Goal: Task Accomplishment & Management: Manage account settings

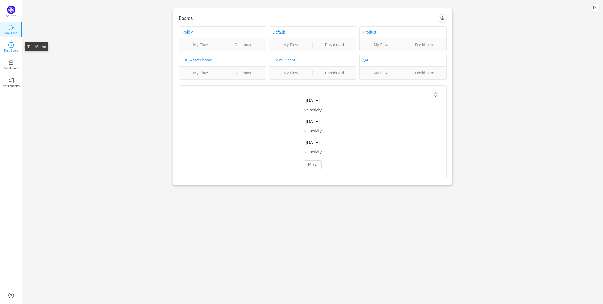
click at [13, 49] on p "TimeSpent" at bounding box center [11, 50] width 15 height 5
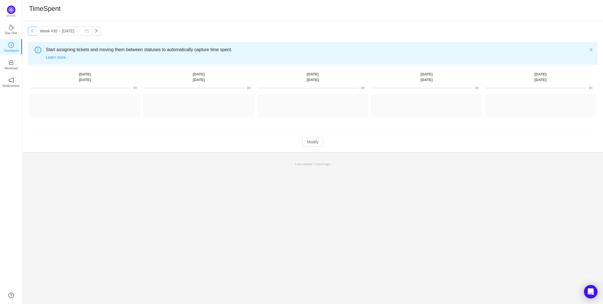
click at [31, 31] on button "button" at bounding box center [32, 31] width 9 height 9
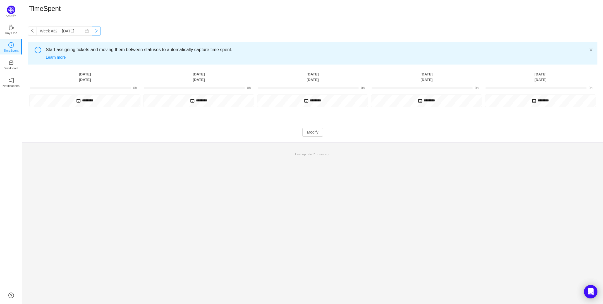
click at [94, 32] on button "button" at bounding box center [96, 31] width 9 height 9
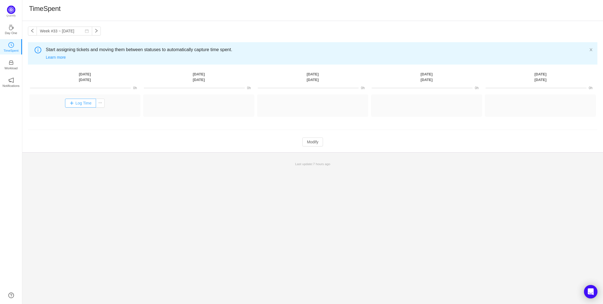
click at [78, 103] on button "Log Time" at bounding box center [80, 103] width 31 height 9
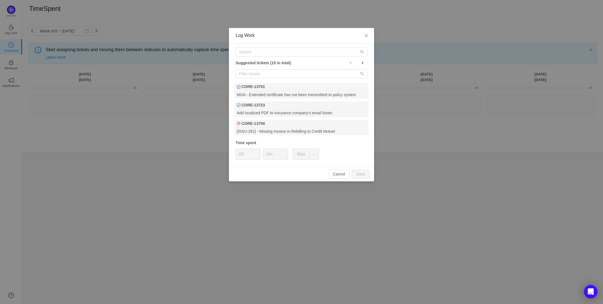
click at [89, 197] on div "Log Work Suggested tickets (15 in total) CORE-13751 MGA - Extended certificate …" at bounding box center [301, 152] width 603 height 304
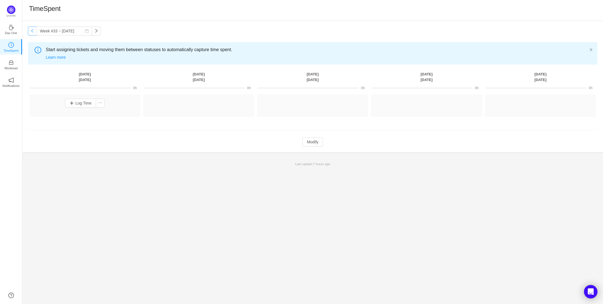
click at [32, 30] on button "button" at bounding box center [32, 31] width 9 height 9
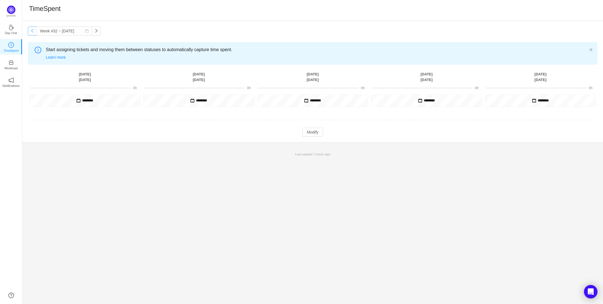
click at [32, 30] on button "button" at bounding box center [32, 31] width 9 height 9
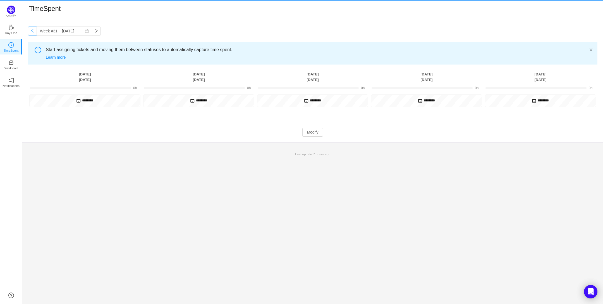
click at [32, 30] on button "button" at bounding box center [32, 31] width 9 height 9
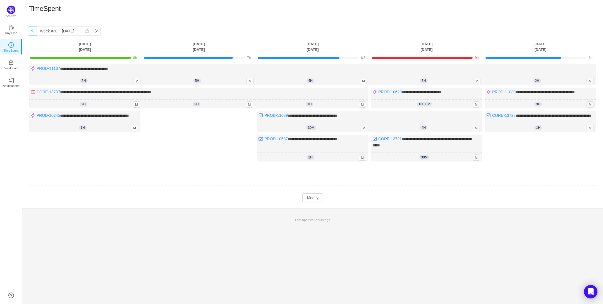
click at [32, 30] on button "button" at bounding box center [32, 31] width 9 height 9
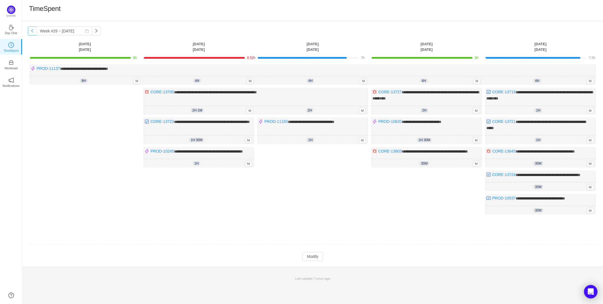
click at [32, 30] on button "button" at bounding box center [32, 31] width 9 height 9
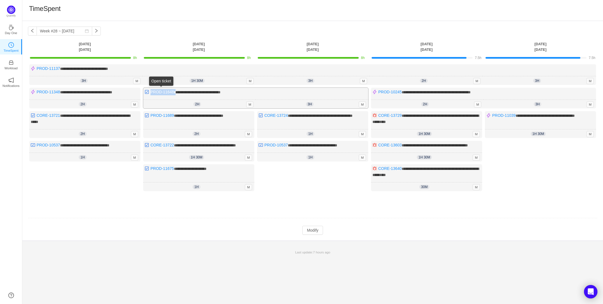
drag, startPoint x: 175, startPoint y: 92, endPoint x: 151, endPoint y: 93, distance: 23.5
click at [151, 93] on div "**********" at bounding box center [255, 98] width 225 height 21
copy div "PROD-11648 *"
click at [92, 33] on button "button" at bounding box center [96, 31] width 9 height 9
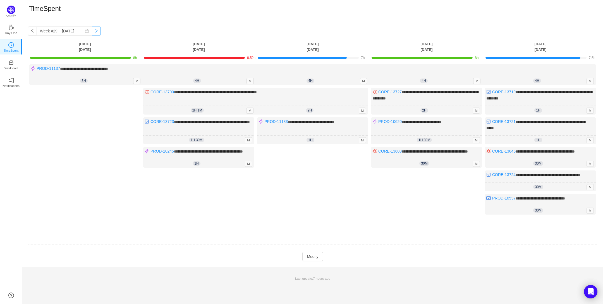
click at [92, 33] on button "button" at bounding box center [96, 31] width 9 height 9
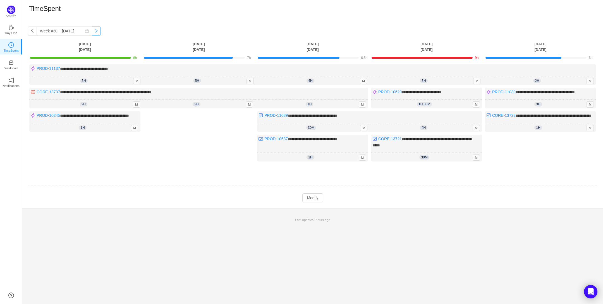
click at [92, 33] on button "button" at bounding box center [96, 31] width 9 height 9
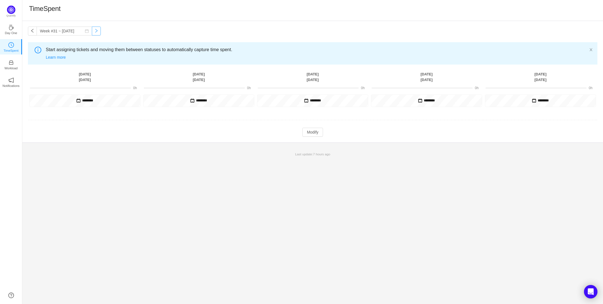
click at [92, 33] on button "button" at bounding box center [96, 31] width 9 height 9
type input "Week #33 ~ [DATE]"
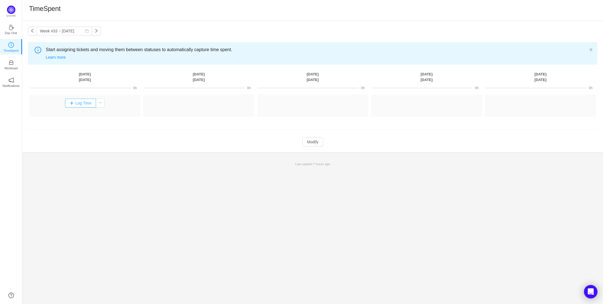
click at [80, 103] on button "Log Time" at bounding box center [80, 103] width 31 height 9
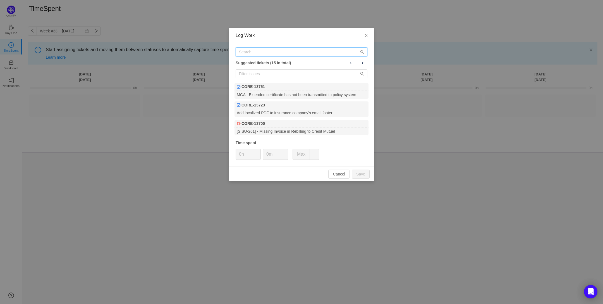
click at [245, 54] on input "text" at bounding box center [302, 51] width 132 height 9
click at [245, 75] on input "text" at bounding box center [302, 73] width 132 height 9
paste input "PROD-11648"
type input "PROD-11648"
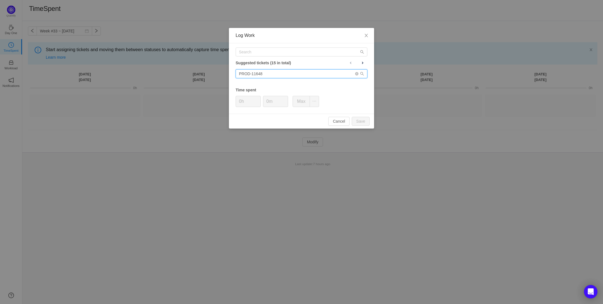
drag, startPoint x: 266, startPoint y: 74, endPoint x: 235, endPoint y: 72, distance: 31.6
click at [235, 72] on div "Suggested tickets (15 in total) PROD-11648 Time spent 0h 0m Max" at bounding box center [301, 78] width 145 height 70
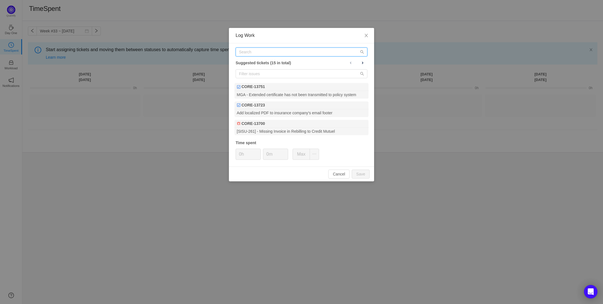
click at [243, 52] on input "text" at bounding box center [302, 51] width 132 height 9
paste input "PROD-11648"
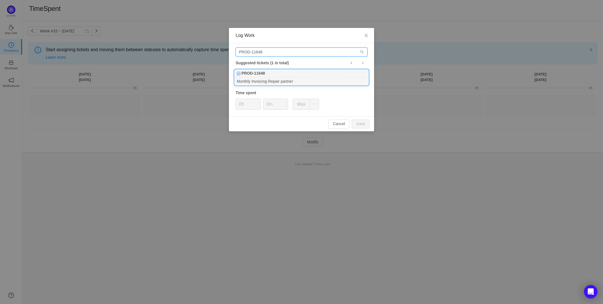
type input "PROD-11648"
click at [256, 73] on b "PROD-11648" at bounding box center [253, 73] width 23 height 6
click at [242, 105] on input "0h" at bounding box center [248, 104] width 25 height 11
click at [363, 122] on button "Save" at bounding box center [361, 124] width 18 height 9
type input "0h"
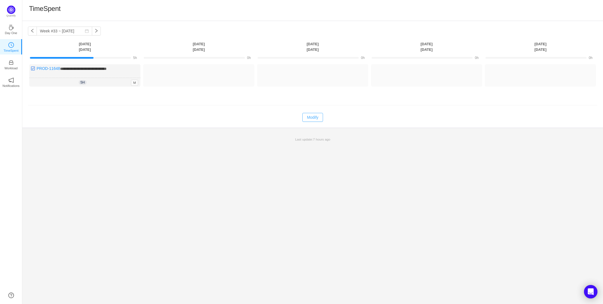
click at [314, 118] on button "Modify" at bounding box center [312, 117] width 20 height 9
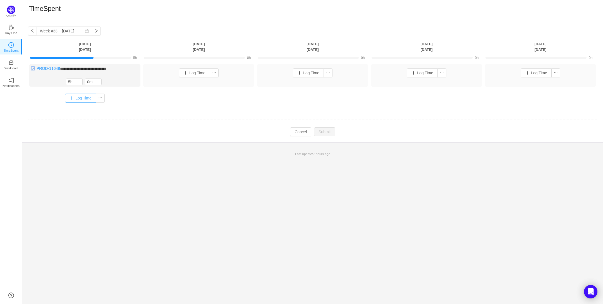
click at [85, 100] on button "Log Time" at bounding box center [80, 98] width 31 height 9
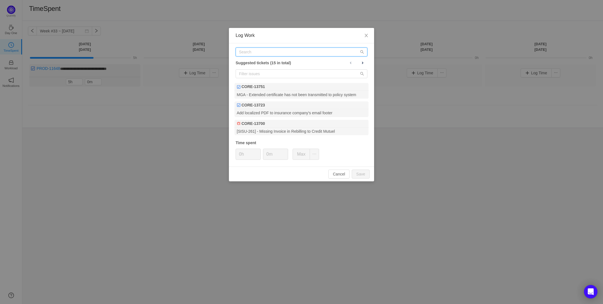
click at [244, 51] on input "text" at bounding box center [302, 51] width 132 height 9
paste input "PROD-11137"
type input "PROD-11137"
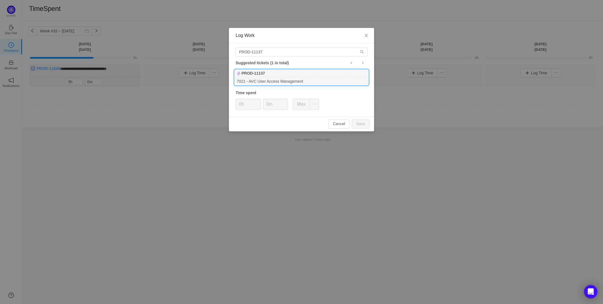
click at [248, 79] on div "7021 - AVC User Access Management" at bounding box center [302, 81] width 134 height 8
click at [242, 107] on input "0h" at bounding box center [248, 104] width 25 height 11
click at [361, 124] on button "Save" at bounding box center [361, 124] width 18 height 9
type input "0h"
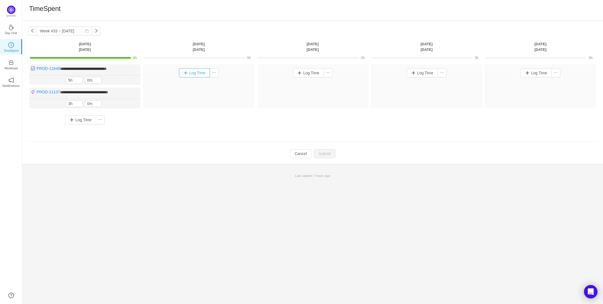
click at [195, 73] on button "Log Time" at bounding box center [194, 72] width 31 height 9
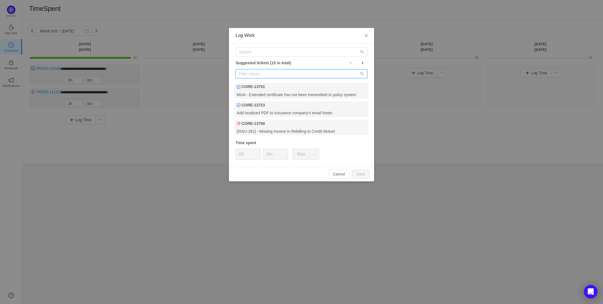
click at [245, 74] on input "text" at bounding box center [302, 73] width 132 height 9
paste input "PROD-10537"
type input "PROD-10537"
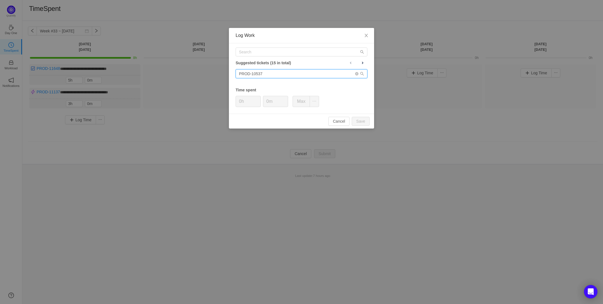
drag, startPoint x: 269, startPoint y: 73, endPoint x: 216, endPoint y: 73, distance: 53.9
click at [216, 73] on div "Log Work Suggested tickets (15 in total) PROD-10537 Time spent 0h 0m Max Cancel…" at bounding box center [301, 152] width 603 height 304
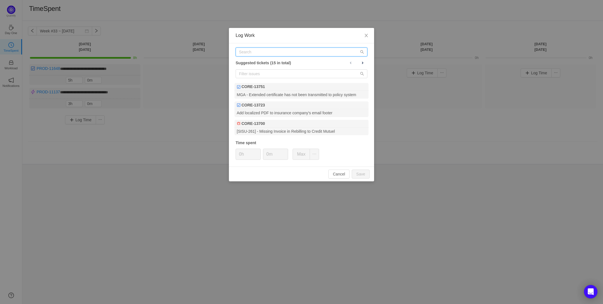
click at [242, 51] on input "text" at bounding box center [302, 51] width 132 height 9
paste input "PROD-10537"
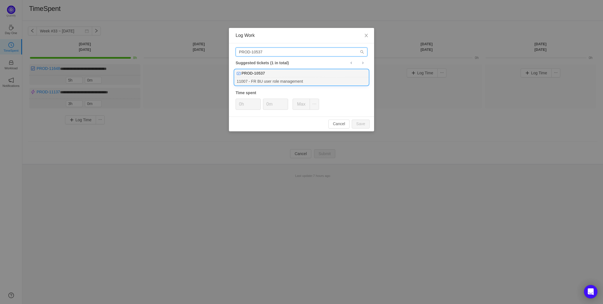
type input "PROD-10537"
click at [254, 78] on div "11007 - FR BU user role management" at bounding box center [302, 81] width 134 height 8
click at [242, 105] on input "0h" at bounding box center [248, 104] width 25 height 11
click at [364, 125] on button "Save" at bounding box center [361, 124] width 18 height 9
type input "0h"
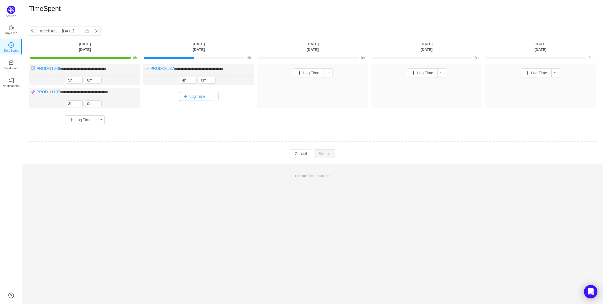
click at [192, 96] on button "Log Time" at bounding box center [194, 96] width 31 height 9
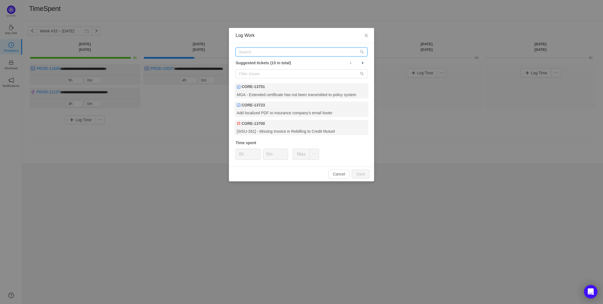
click at [247, 54] on input "text" at bounding box center [302, 51] width 132 height 9
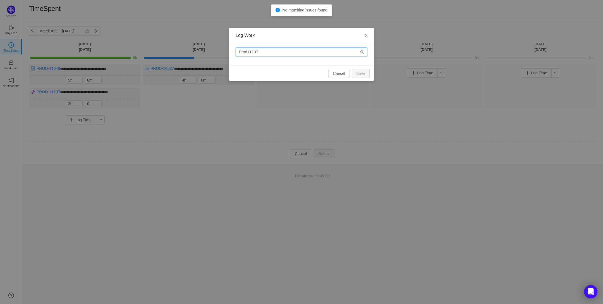
click at [247, 53] on input "Prod11137" at bounding box center [302, 51] width 132 height 9
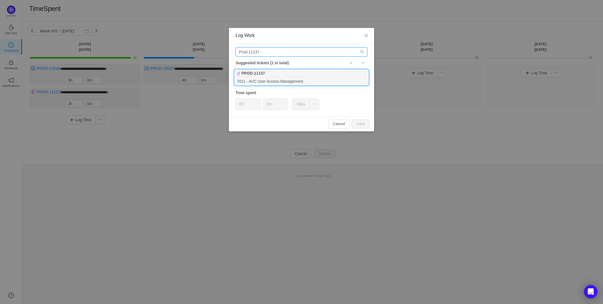
type input "Prod-11137"
click at [268, 72] on div "PROD-11137" at bounding box center [302, 74] width 134 height 8
click at [241, 107] on input "0h" at bounding box center [248, 104] width 25 height 11
click at [363, 125] on button "Save" at bounding box center [361, 124] width 18 height 9
type input "0h"
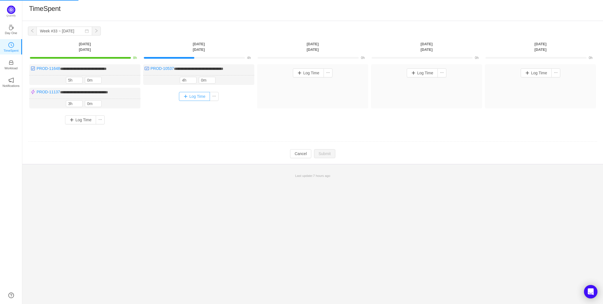
click at [196, 96] on button "Log Time" at bounding box center [194, 96] width 31 height 9
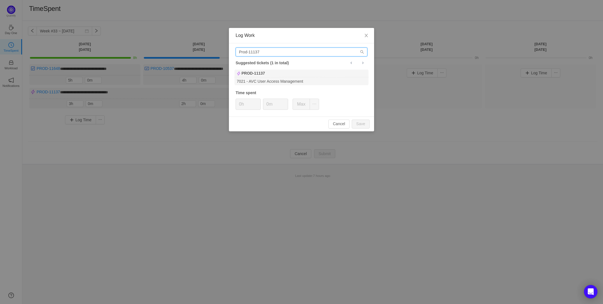
drag, startPoint x: 266, startPoint y: 52, endPoint x: 232, endPoint y: 52, distance: 34.1
click at [232, 52] on div "Prod-11137 Suggested tickets (1 in total) PROD-11137 7021 - AVC User Access Man…" at bounding box center [301, 79] width 145 height 73
click at [276, 51] on input "Prod-11137" at bounding box center [302, 51] width 132 height 9
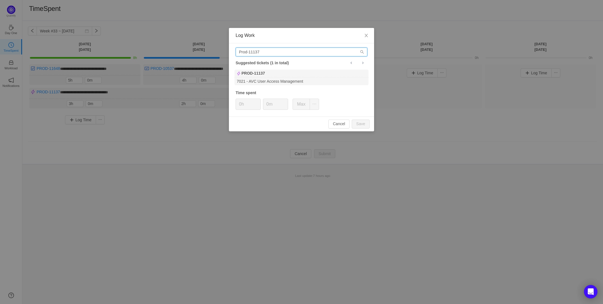
click at [296, 52] on input "Prod-11137" at bounding box center [302, 51] width 132 height 9
click at [330, 37] on div "Log Work" at bounding box center [302, 35] width 132 height 6
click at [276, 52] on input "Prod-11137" at bounding box center [302, 51] width 132 height 9
type input "Prod-11648"
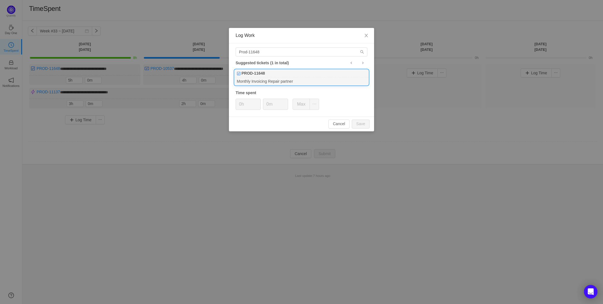
click at [260, 75] on b "PROD-11648" at bounding box center [253, 73] width 23 height 6
click at [242, 107] on input "0h" at bounding box center [248, 104] width 25 height 11
click at [364, 125] on button "Save" at bounding box center [361, 124] width 18 height 9
type input "0h"
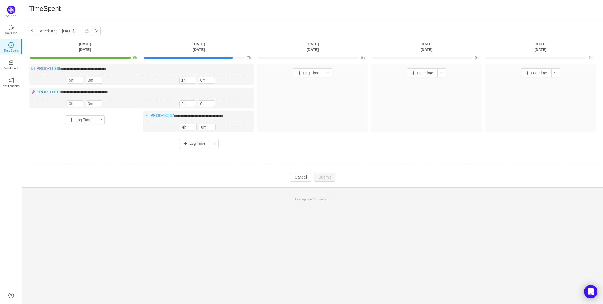
click at [151, 12] on div "TimeSpent" at bounding box center [312, 10] width 567 height 12
click at [309, 72] on button "Log Time" at bounding box center [308, 72] width 31 height 9
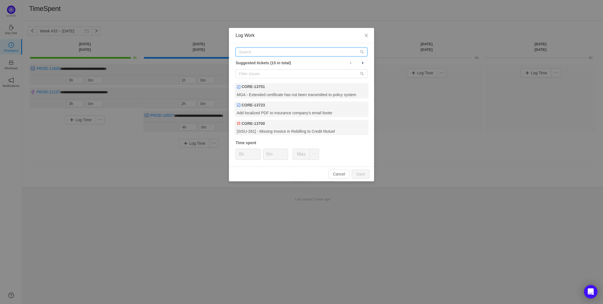
click at [245, 53] on input "text" at bounding box center [302, 51] width 132 height 9
paste input "PROD-10991"
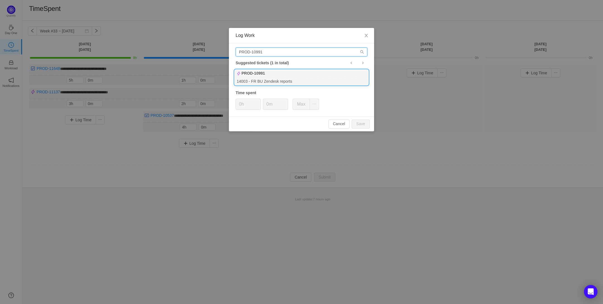
type input "PROD-10991"
click at [247, 82] on div "14003 - FR BU Zendesk reports" at bounding box center [302, 81] width 134 height 8
click at [267, 105] on input "0m" at bounding box center [275, 104] width 25 height 11
click at [362, 125] on button "Save" at bounding box center [361, 124] width 18 height 9
type input "0m"
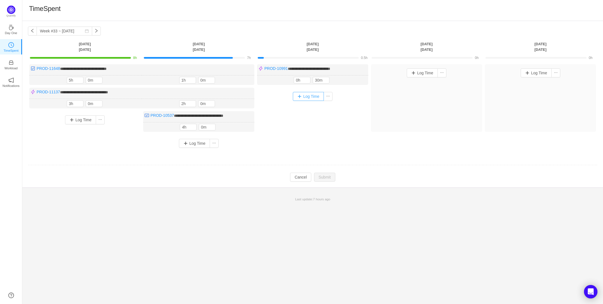
click at [303, 95] on button "Log Time" at bounding box center [308, 96] width 31 height 9
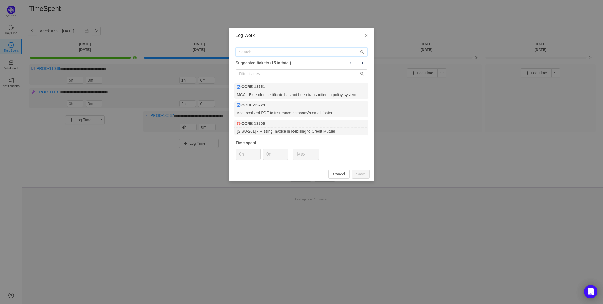
click at [244, 55] on input "text" at bounding box center [302, 51] width 132 height 9
paste input "PROD-10537"
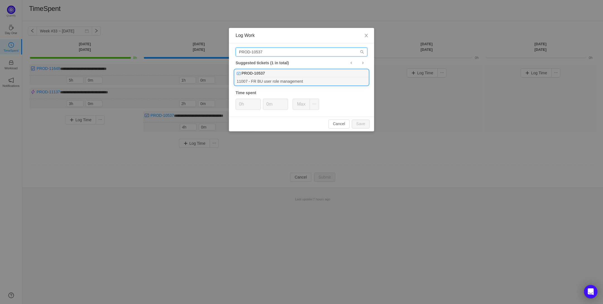
type input "PROD-10537"
click at [246, 73] on b "PROD-10537" at bounding box center [253, 73] width 23 height 6
click at [240, 104] on input "0h" at bounding box center [248, 104] width 25 height 11
click at [364, 125] on button "Save" at bounding box center [361, 124] width 18 height 9
type input "0h"
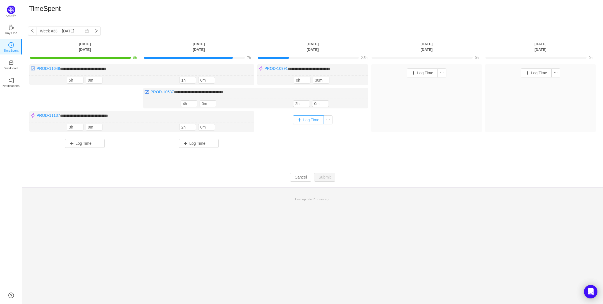
click at [306, 120] on button "Log Time" at bounding box center [308, 119] width 31 height 9
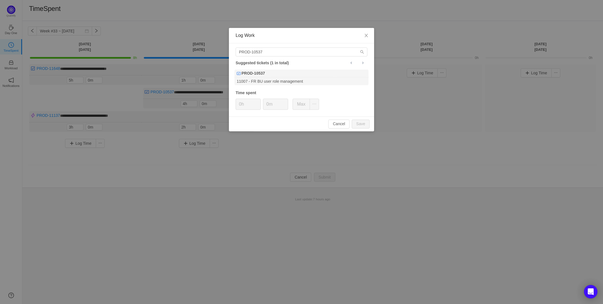
click at [200, 186] on div "Log Work PROD-10537 Suggested tickets (1 in total) PROD-10537 11007 - FR BU use…" at bounding box center [301, 152] width 603 height 304
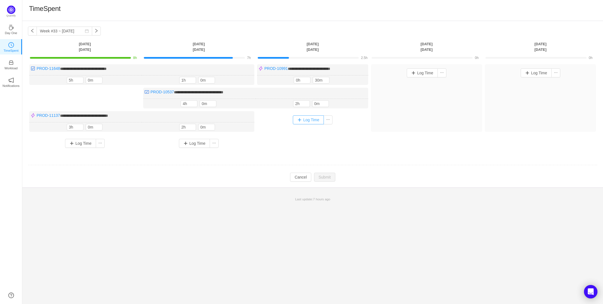
click at [300, 119] on button "Log Time" at bounding box center [308, 119] width 31 height 9
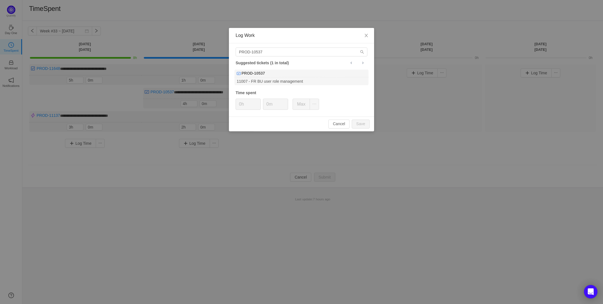
click at [231, 163] on div "Log Work PROD-10537 Suggested tickets (1 in total) PROD-10537 11007 - FR BU use…" at bounding box center [301, 152] width 603 height 304
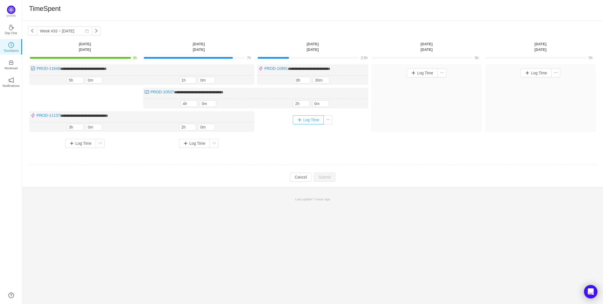
click at [307, 119] on button "Log Time" at bounding box center [308, 119] width 31 height 9
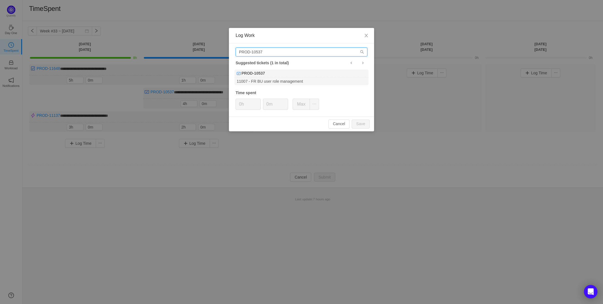
drag, startPoint x: 265, startPoint y: 52, endPoint x: 253, endPoint y: 53, distance: 11.5
click at [253, 53] on input "PROD-10537" at bounding box center [302, 51] width 132 height 9
type input "PROD-11137"
click at [266, 75] on div "PROD-11137" at bounding box center [302, 74] width 134 height 8
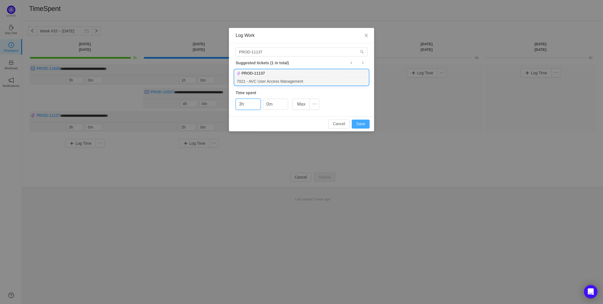
click at [363, 125] on button "Save" at bounding box center [361, 124] width 18 height 9
type input "0h"
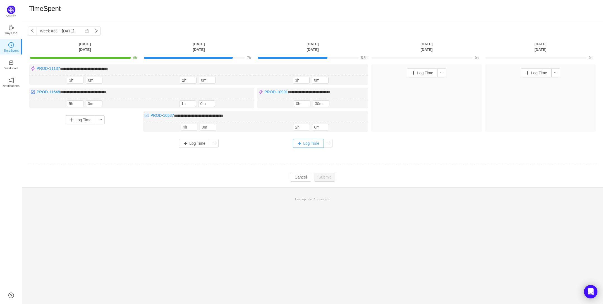
click at [304, 142] on button "Log Time" at bounding box center [308, 143] width 31 height 9
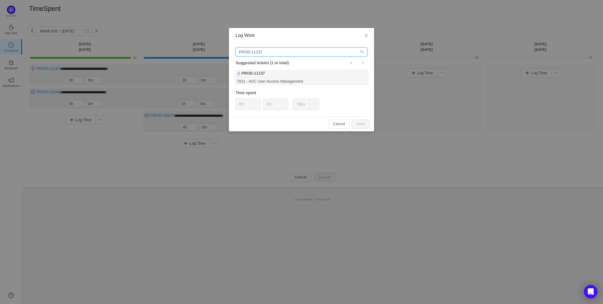
drag, startPoint x: 265, startPoint y: 51, endPoint x: 219, endPoint y: 54, distance: 46.2
click at [219, 54] on div "Log Work PROD-11137 Suggested tickets (1 in total) PROD-11137 7021 - AVC User A…" at bounding box center [301, 152] width 603 height 304
paste input "CORE-13721"
type input "CORE-13721"
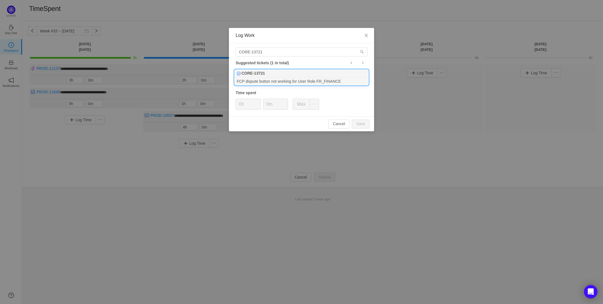
click at [262, 76] on b "CORE-13721" at bounding box center [253, 73] width 23 height 6
click at [360, 126] on button "Save" at bounding box center [361, 124] width 18 height 9
type input "0h"
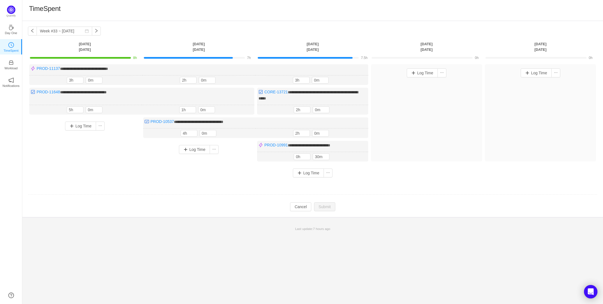
click at [432, 149] on div "Log Time" at bounding box center [426, 112] width 111 height 97
click at [419, 73] on button "Log Time" at bounding box center [422, 72] width 31 height 9
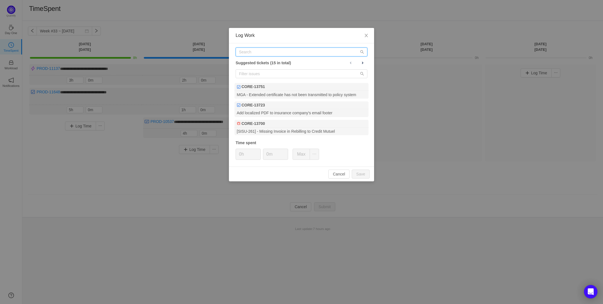
click at [250, 52] on input "text" at bounding box center [302, 51] width 132 height 9
paste input "CORE-13737"
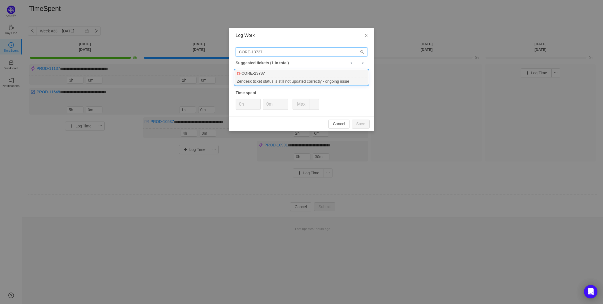
type input "CORE-13737"
click at [256, 77] on div "CORE-13737" at bounding box center [302, 74] width 134 height 8
click at [241, 107] on input "0h" at bounding box center [248, 104] width 25 height 11
click at [364, 123] on button "Save" at bounding box center [361, 124] width 18 height 9
type input "0h"
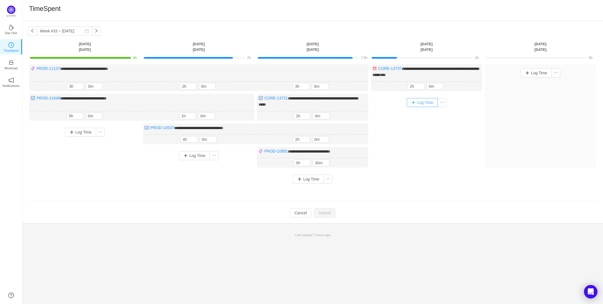
click at [423, 103] on button "Log Time" at bounding box center [422, 102] width 31 height 9
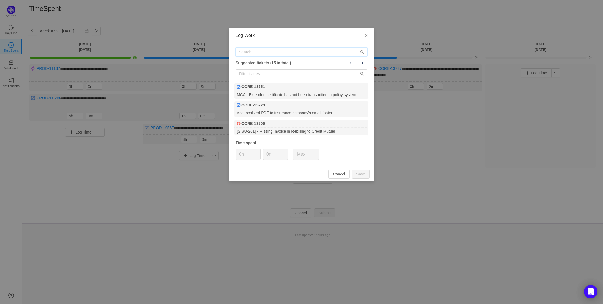
click at [246, 54] on input "text" at bounding box center [302, 51] width 132 height 9
paste input "CORE-13727"
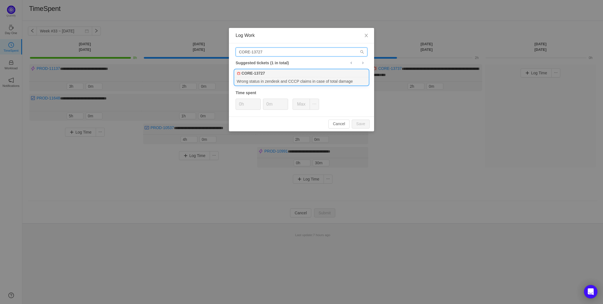
type input "CORE-13727"
click at [256, 77] on div "CORE-13727" at bounding box center [302, 74] width 134 height 8
click at [241, 104] on input "0h" at bounding box center [248, 104] width 25 height 11
click at [360, 124] on button "Save" at bounding box center [361, 124] width 18 height 9
type input "0h"
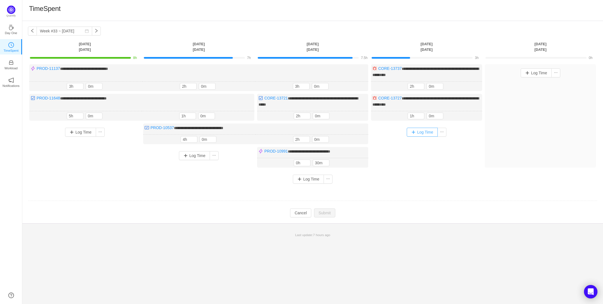
click at [415, 130] on button "Log Time" at bounding box center [422, 132] width 31 height 9
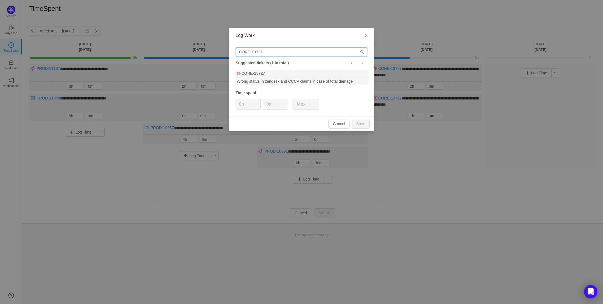
click at [260, 53] on input "CORE-13727" at bounding box center [302, 51] width 132 height 9
click at [267, 53] on input "CORE-13727" at bounding box center [302, 51] width 132 height 9
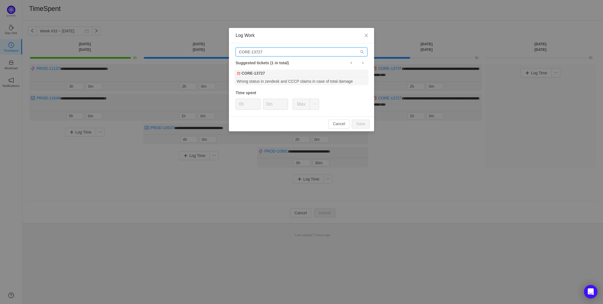
paste input "PROD-1113"
type input "PROD-11137"
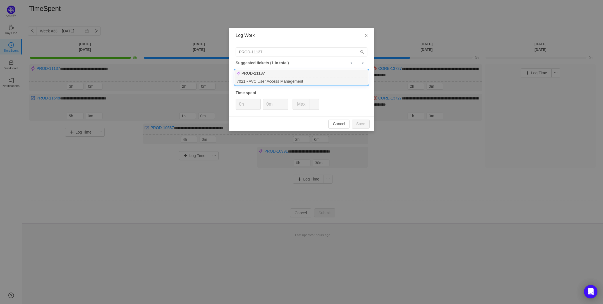
click at [256, 76] on b "PROD-11137" at bounding box center [253, 73] width 23 height 6
click at [362, 125] on button "Save" at bounding box center [361, 124] width 18 height 9
type input "0h"
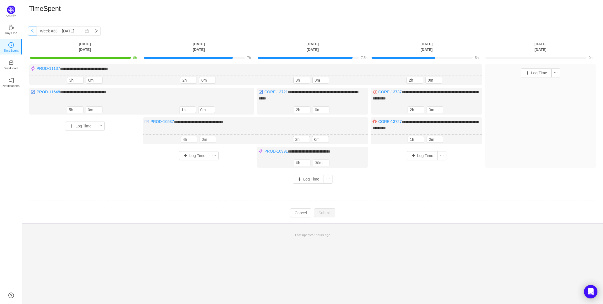
click at [33, 32] on button "button" at bounding box center [32, 31] width 9 height 9
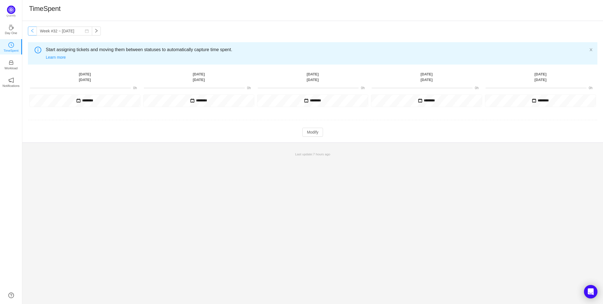
click at [33, 32] on button "button" at bounding box center [32, 31] width 9 height 9
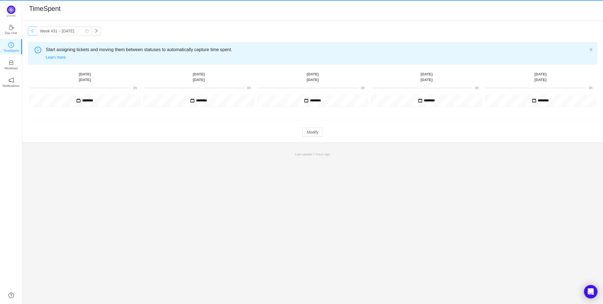
click at [33, 32] on button "button" at bounding box center [32, 31] width 9 height 9
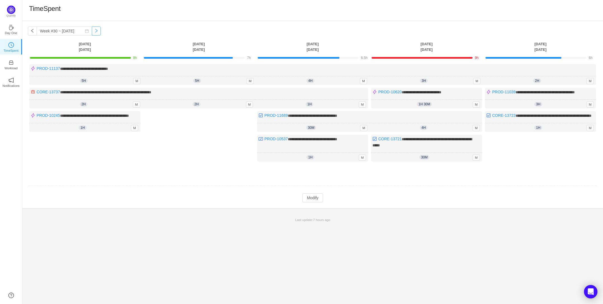
click at [93, 32] on button "button" at bounding box center [96, 31] width 9 height 9
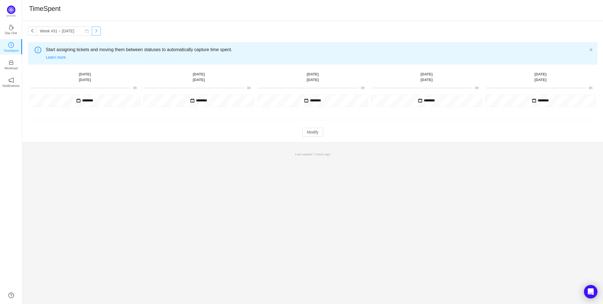
click at [93, 32] on button "button" at bounding box center [96, 31] width 9 height 9
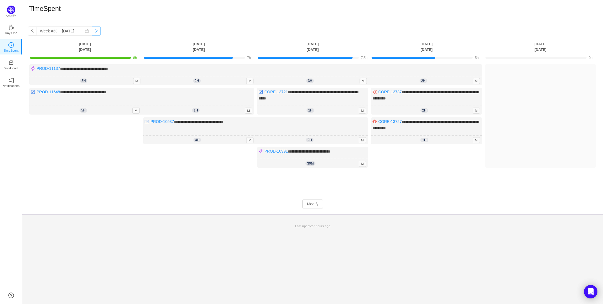
click at [93, 32] on button "button" at bounding box center [96, 31] width 9 height 9
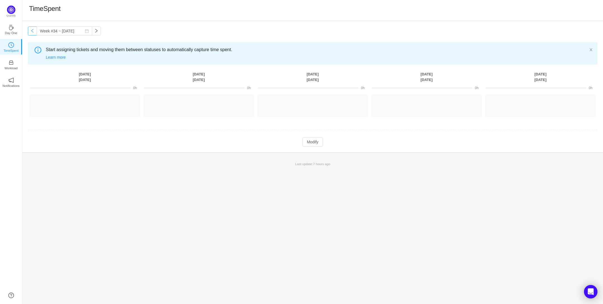
click at [32, 31] on button "button" at bounding box center [32, 31] width 9 height 9
type input "Week #33 ~ [DATE]"
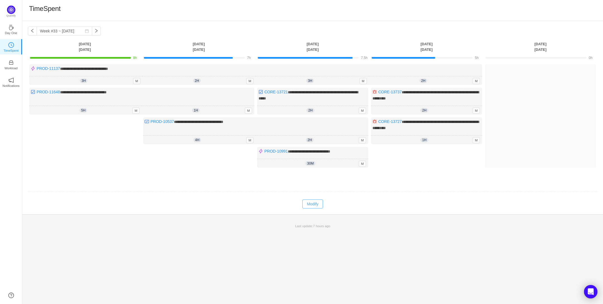
click at [313, 201] on button "Modify" at bounding box center [312, 203] width 20 height 9
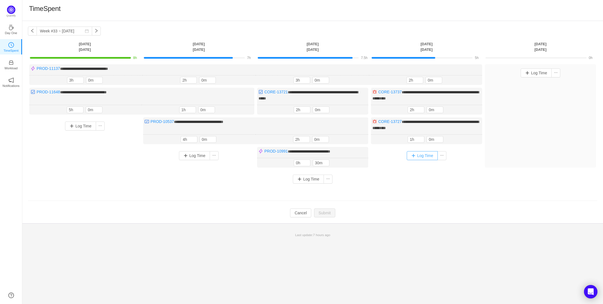
click at [419, 154] on button "Log Time" at bounding box center [422, 155] width 31 height 9
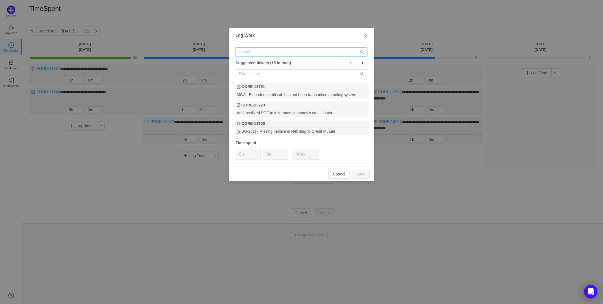
click at [245, 53] on input "text" at bounding box center [302, 51] width 132 height 9
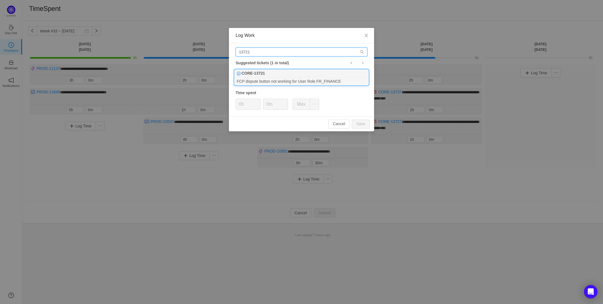
type input "13721"
click at [260, 77] on div "FCP dispute button not working for User Role FR_FINANCE" at bounding box center [302, 81] width 134 height 8
click at [241, 104] on input "0h" at bounding box center [248, 104] width 25 height 11
click at [269, 105] on input "0m" at bounding box center [275, 104] width 25 height 11
type input "m"
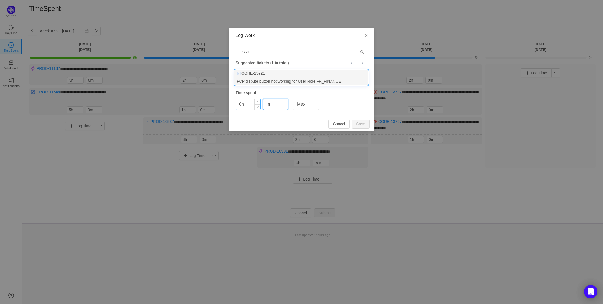
click at [240, 106] on input "0h" at bounding box center [248, 104] width 25 height 11
click at [363, 125] on button "Save" at bounding box center [361, 124] width 18 height 9
type input "0h"
type input "0m"
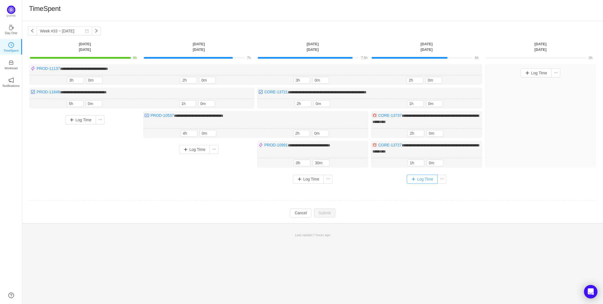
click at [421, 176] on button "Log Time" at bounding box center [422, 179] width 31 height 9
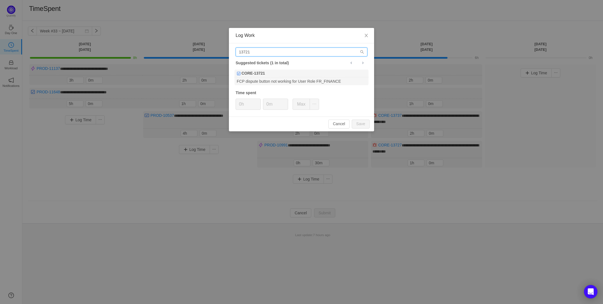
drag, startPoint x: 254, startPoint y: 49, endPoint x: 223, endPoint y: 54, distance: 32.0
click at [223, 54] on div "Log Work 13721 Suggested tickets (1 in total) CORE-13721 FCP dispute button not…" at bounding box center [301, 152] width 603 height 304
paste input "PROD-10620"
type input "PROD-10620"
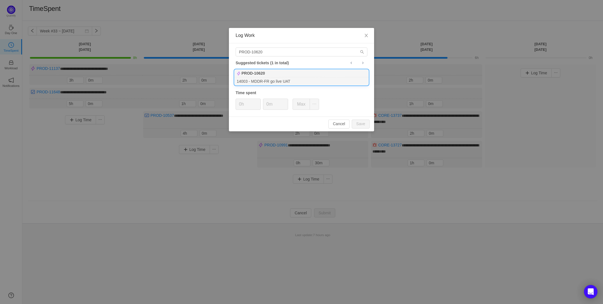
click at [251, 79] on div "14003 - MDDR-FR go live UAT" at bounding box center [302, 81] width 134 height 8
click at [364, 124] on button "Save" at bounding box center [361, 124] width 18 height 9
type input "0h"
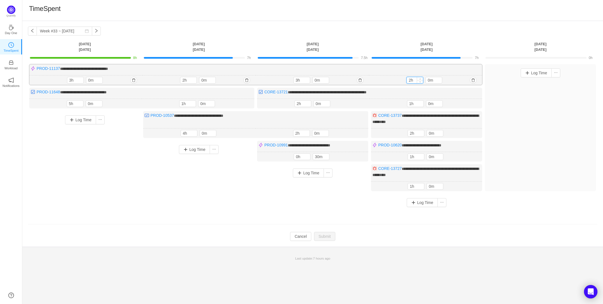
click at [411, 82] on input "2h" at bounding box center [415, 80] width 16 height 6
type input "3h"
click at [363, 232] on td "Modify Cancel Submit" at bounding box center [313, 236] width 570 height 9
drag, startPoint x: 343, startPoint y: 205, endPoint x: 344, endPoint y: 208, distance: 3.5
click at [343, 205] on div "Log Time" at bounding box center [312, 186] width 111 height 43
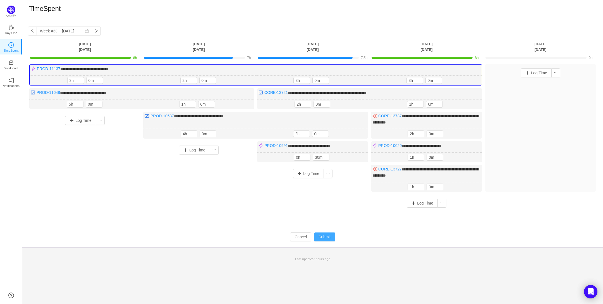
click at [326, 233] on button "Submit" at bounding box center [324, 236] width 21 height 9
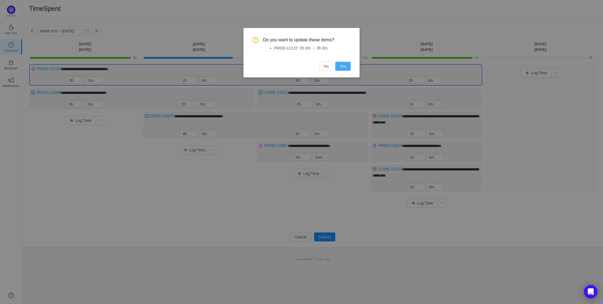
click at [347, 66] on button "Yes" at bounding box center [342, 66] width 15 height 9
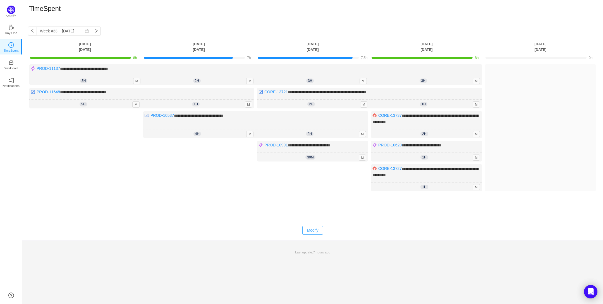
drag, startPoint x: 313, startPoint y: 228, endPoint x: 309, endPoint y: 228, distance: 3.7
click at [309, 228] on button "Modify" at bounding box center [312, 230] width 20 height 9
click at [535, 72] on button "Log Time" at bounding box center [536, 72] width 31 height 9
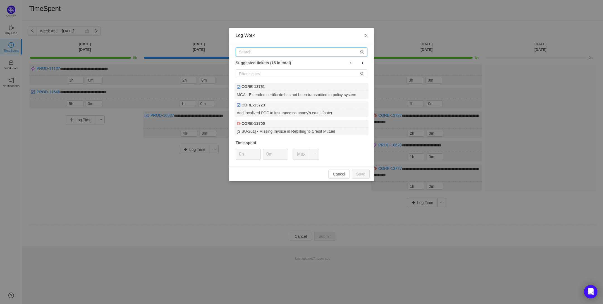
click at [244, 53] on input "text" at bounding box center [302, 51] width 132 height 9
paste input "CORE-13722"
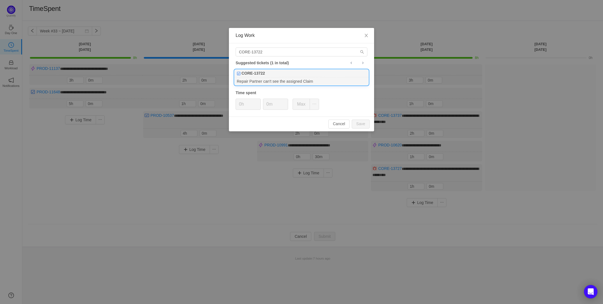
click at [255, 75] on b "CORE-13722" at bounding box center [253, 73] width 23 height 6
drag, startPoint x: 266, startPoint y: 53, endPoint x: 221, endPoint y: 54, distance: 44.1
click at [221, 54] on div "Log Work CORE-13722 Suggested tickets (1 in total) CORE-13722 Repair Partner ca…" at bounding box center [301, 152] width 603 height 304
paste input "PROD-1096"
type input "PROD-10962"
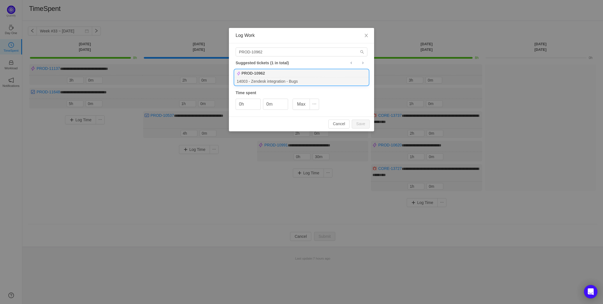
click at [260, 78] on div "14003 - Zendesk integration - Bugs" at bounding box center [302, 81] width 134 height 8
click at [241, 105] on input "0h" at bounding box center [248, 104] width 25 height 11
click at [242, 105] on input "0h" at bounding box center [248, 104] width 25 height 11
click at [364, 123] on button "Save" at bounding box center [361, 124] width 18 height 9
type input "0h"
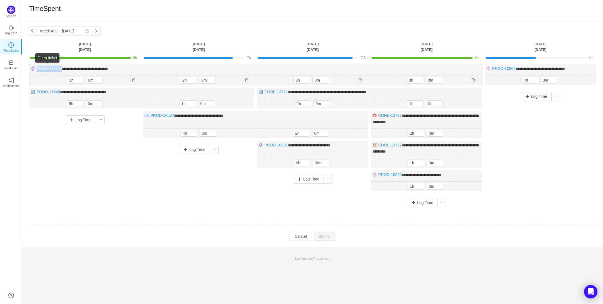
drag, startPoint x: 61, startPoint y: 68, endPoint x: 36, endPoint y: 69, distance: 24.4
click at [36, 69] on div "**********" at bounding box center [255, 74] width 453 height 21
copy div "PROD-11137 *"
click at [528, 95] on button "Log Time" at bounding box center [536, 96] width 31 height 9
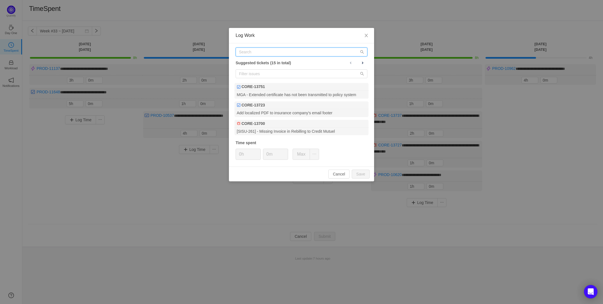
click at [271, 53] on input "text" at bounding box center [302, 51] width 132 height 9
paste input "PROD-11137"
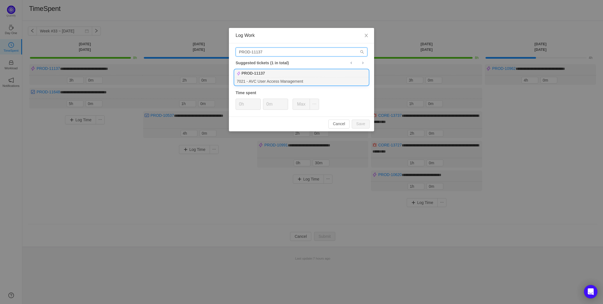
type input "PROD-11137"
click at [247, 81] on div "7021 - AVC User Access Management" at bounding box center [302, 81] width 134 height 8
click at [240, 108] on input "0h" at bounding box center [248, 104] width 25 height 11
click at [242, 106] on input "0h" at bounding box center [248, 104] width 25 height 11
click at [360, 122] on button "Save" at bounding box center [361, 124] width 18 height 9
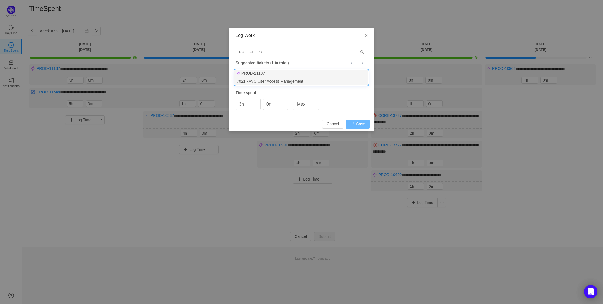
type input "0h"
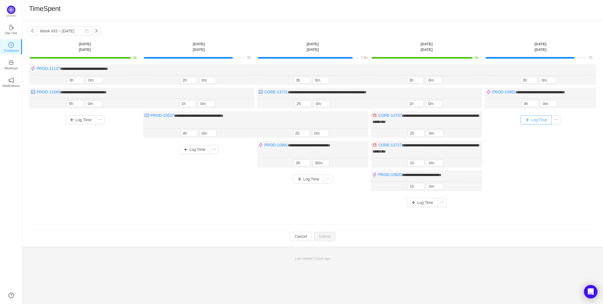
click at [531, 120] on button "Log Time" at bounding box center [536, 119] width 31 height 9
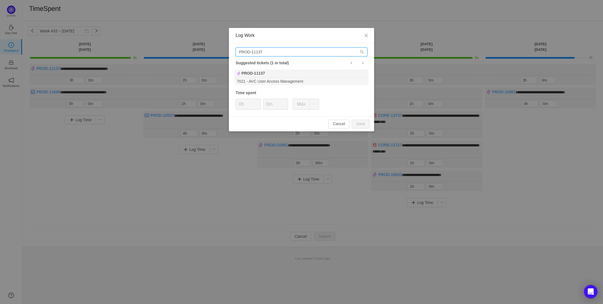
click at [262, 53] on input "PROD-11137" at bounding box center [302, 51] width 132 height 9
paste input "CORE-13728"
type input "CORE-13728"
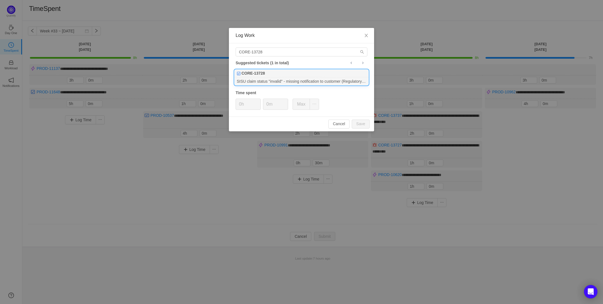
click at [254, 76] on b "CORE-13728" at bounding box center [253, 73] width 23 height 6
click at [364, 124] on button "Save" at bounding box center [361, 124] width 18 height 9
type input "0h"
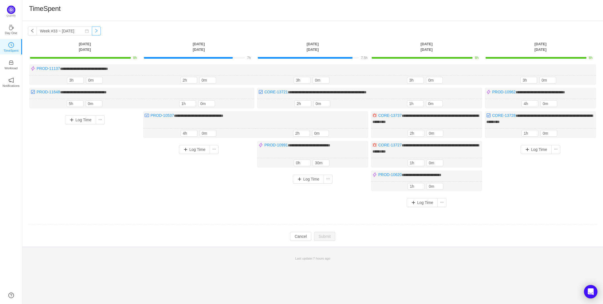
click at [92, 32] on button "button" at bounding box center [96, 31] width 9 height 9
type input "Week #34 ~ [DATE]"
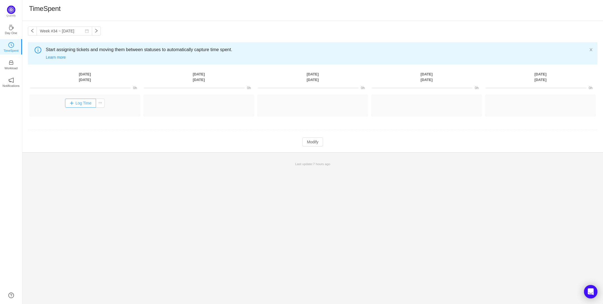
click at [80, 104] on button "Log Time" at bounding box center [80, 103] width 31 height 9
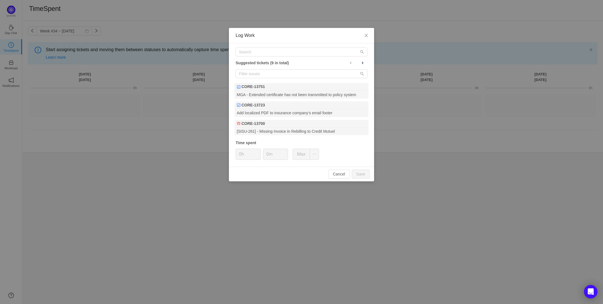
click at [83, 150] on div "Log Work Suggested tickets (9 in total) CORE-13751 MGA - Extended certificate h…" at bounding box center [301, 152] width 603 height 304
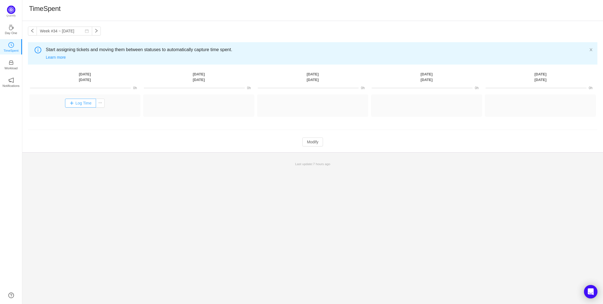
click at [76, 103] on button "Log Time" at bounding box center [80, 103] width 31 height 9
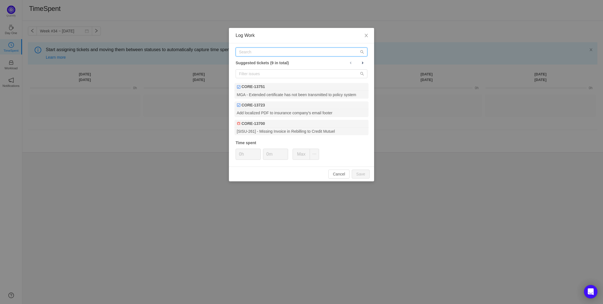
click at [246, 54] on input "text" at bounding box center [302, 51] width 132 height 9
click at [244, 53] on input "text" at bounding box center [302, 51] width 132 height 9
paste input "PROD-10537"
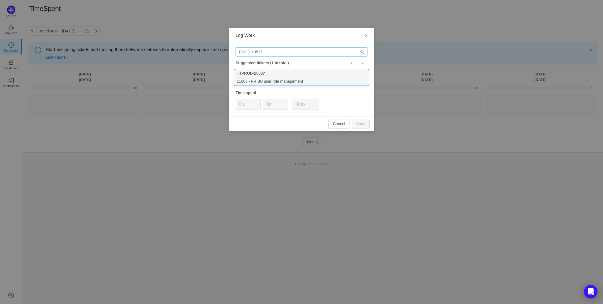
type input "PROD-10537"
click at [248, 78] on div "11007 - FR BU user role management" at bounding box center [302, 81] width 134 height 8
click at [241, 106] on input "0h" at bounding box center [248, 104] width 25 height 11
click at [362, 124] on button "Save" at bounding box center [361, 124] width 18 height 9
type input "0h"
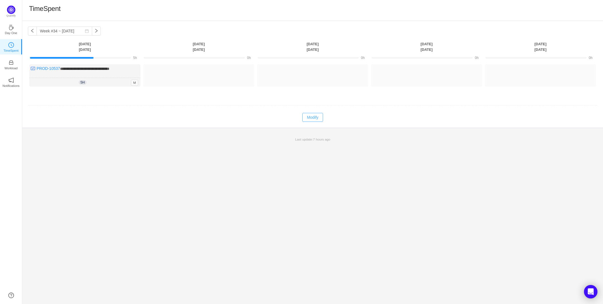
click at [309, 117] on button "Modify" at bounding box center [312, 117] width 20 height 9
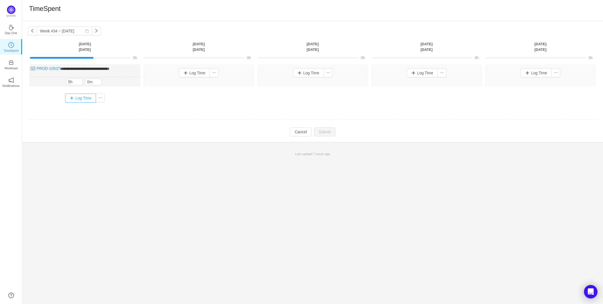
click at [82, 99] on button "Log Time" at bounding box center [80, 98] width 31 height 9
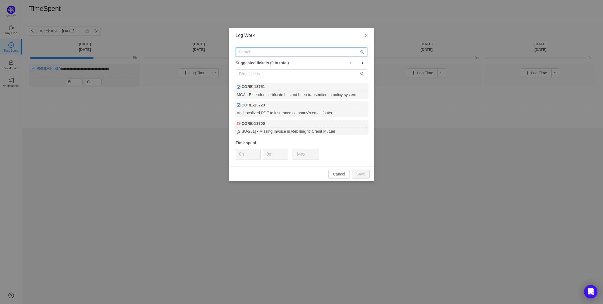
click at [247, 53] on input "text" at bounding box center [302, 51] width 132 height 9
click at [251, 52] on input "text" at bounding box center [302, 51] width 132 height 9
paste input "PROD-11137"
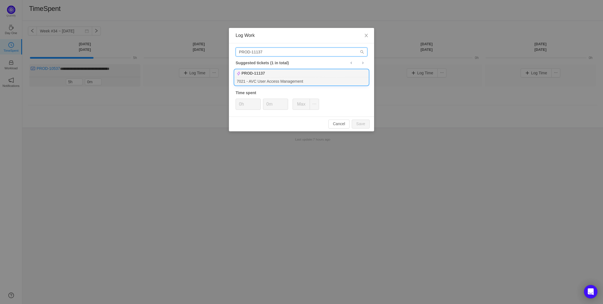
type input "PROD-11137"
click at [253, 76] on b "PROD-11137" at bounding box center [253, 73] width 23 height 6
click at [241, 105] on input "0h" at bounding box center [248, 104] width 25 height 11
click at [361, 126] on button "Save" at bounding box center [361, 124] width 18 height 9
type input "0h"
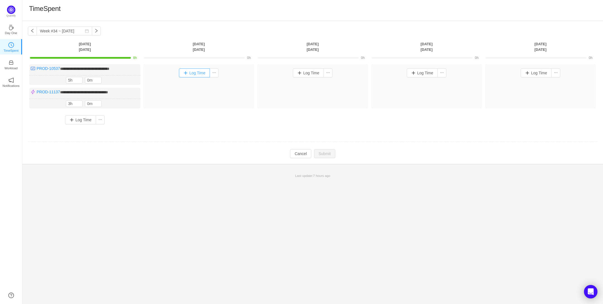
click at [192, 72] on button "Log Time" at bounding box center [194, 72] width 31 height 9
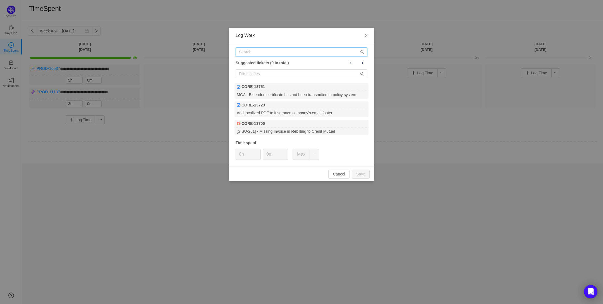
click at [256, 54] on input "text" at bounding box center [302, 51] width 132 height 9
paste input "PROD-11137"
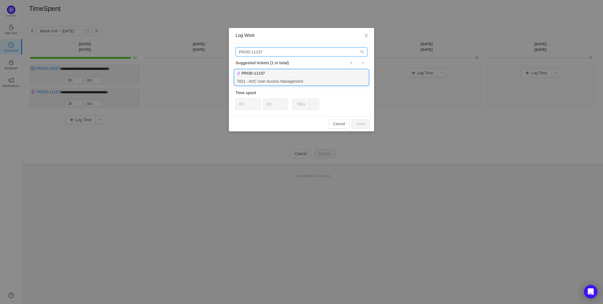
type input "PROD-11137"
click at [256, 78] on div "7021 - AVC User Access Management" at bounding box center [302, 81] width 134 height 8
click at [242, 104] on input "0h" at bounding box center [248, 104] width 25 height 11
click at [362, 126] on button "Save" at bounding box center [361, 124] width 18 height 9
type input "0h"
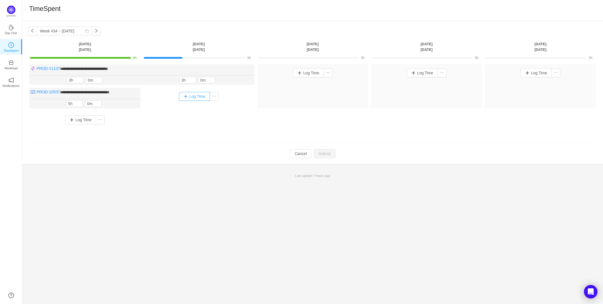
click at [194, 95] on button "Log Time" at bounding box center [194, 96] width 31 height 9
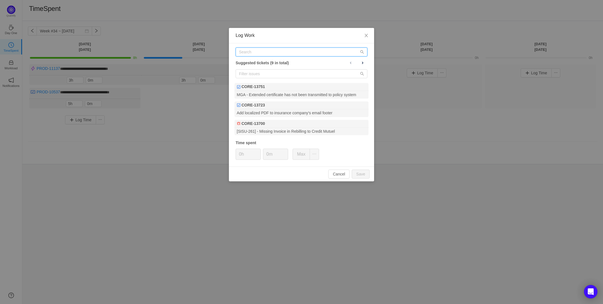
click at [245, 53] on input "text" at bounding box center [302, 51] width 132 height 9
paste input "PROD-10245"
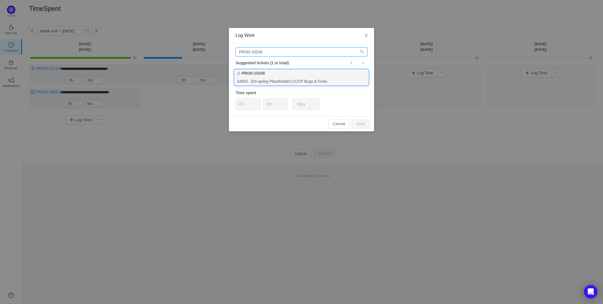
type input "PROD-10245"
click at [256, 78] on div "14003 - [On-going Placeholder] CCCP Bugs & Fixes" at bounding box center [302, 81] width 134 height 8
click at [241, 106] on input "0h" at bounding box center [248, 104] width 25 height 11
click at [362, 123] on button "Save" at bounding box center [361, 124] width 18 height 9
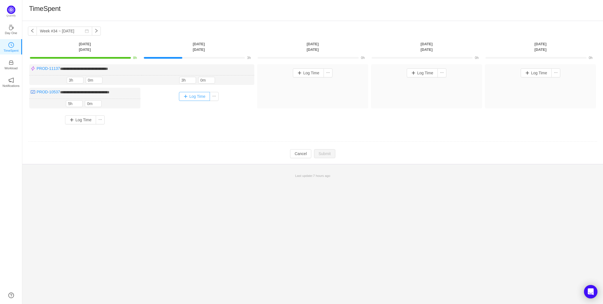
click at [189, 97] on button "Log Time" at bounding box center [194, 96] width 31 height 9
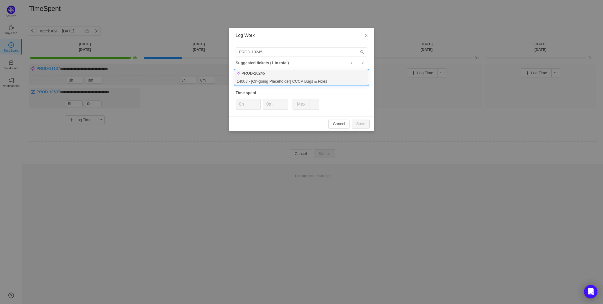
click at [256, 75] on b "PROD-10245" at bounding box center [253, 73] width 23 height 6
click at [242, 104] on input "0h" at bounding box center [248, 104] width 25 height 11
click at [364, 125] on button "Save" at bounding box center [361, 124] width 18 height 9
type input "0h"
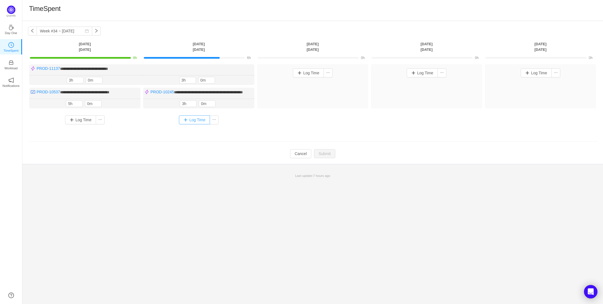
click at [190, 124] on button "Log Time" at bounding box center [194, 119] width 31 height 9
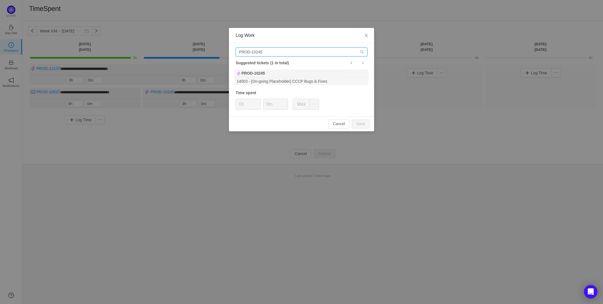
click at [261, 53] on input "PROD-10245" at bounding box center [302, 51] width 132 height 9
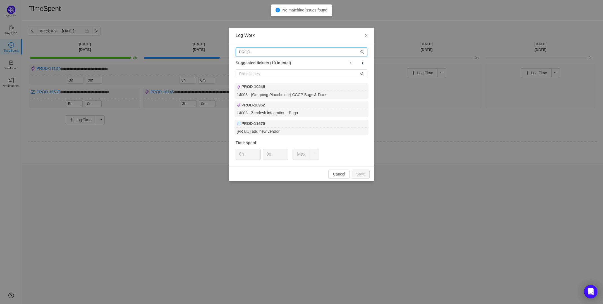
type input "PROD-"
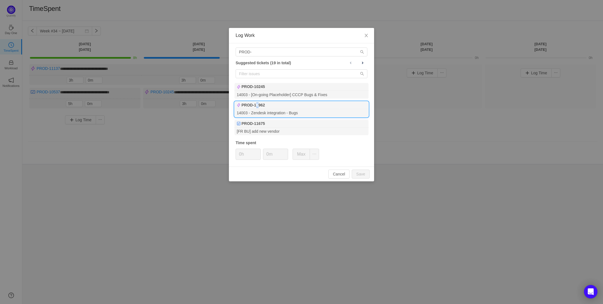
click at [257, 108] on b "PROD-10962" at bounding box center [253, 105] width 23 height 6
click at [242, 156] on input "0h" at bounding box center [248, 154] width 25 height 11
click at [362, 176] on button "Save" at bounding box center [361, 174] width 18 height 9
type input "0h"
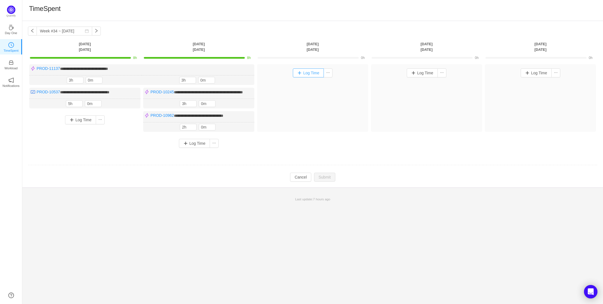
click at [312, 72] on button "Log Time" at bounding box center [308, 72] width 31 height 9
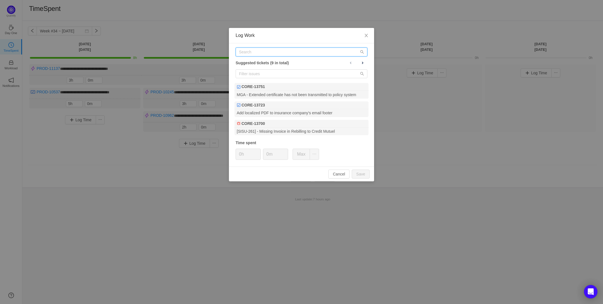
click at [249, 54] on input "text" at bounding box center [302, 51] width 132 height 9
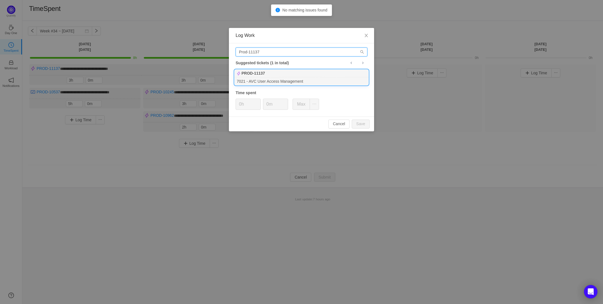
type input "Prod-11137"
click at [265, 76] on b "PROD-11137" at bounding box center [253, 73] width 23 height 6
click at [240, 105] on input "0h" at bounding box center [248, 104] width 25 height 11
click at [362, 125] on button "Save" at bounding box center [361, 124] width 18 height 9
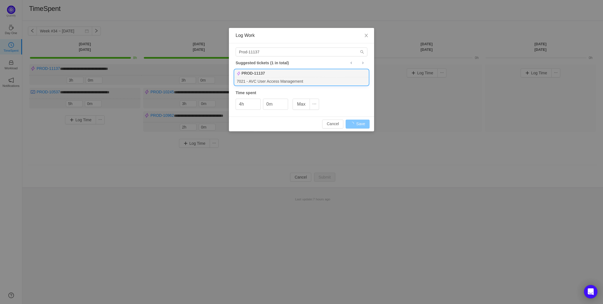
type input "0h"
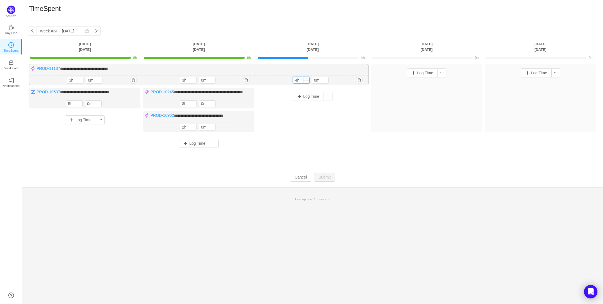
click at [297, 80] on input "4h" at bounding box center [301, 80] width 16 height 6
type input "6h"
click at [327, 182] on button "Submit" at bounding box center [324, 177] width 21 height 9
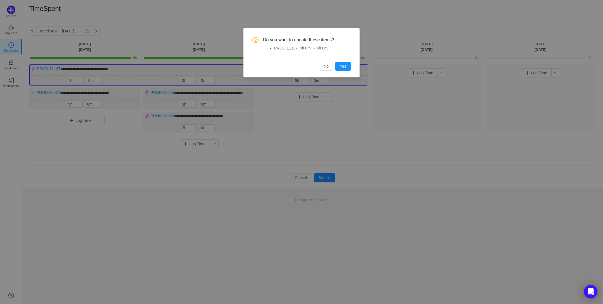
click at [345, 66] on button "Yes" at bounding box center [342, 66] width 15 height 9
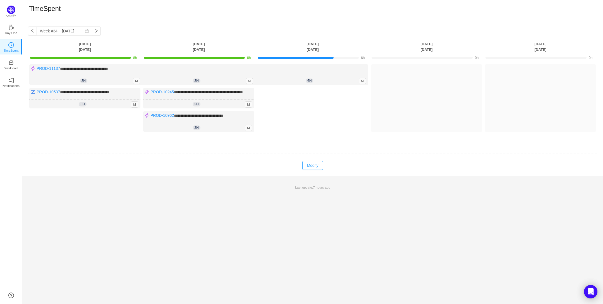
click at [310, 168] on button "Modify" at bounding box center [312, 165] width 20 height 9
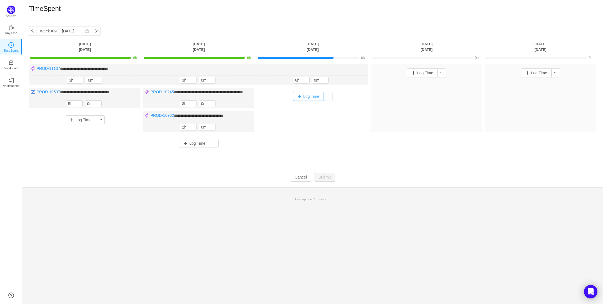
click at [307, 95] on button "Log Time" at bounding box center [308, 96] width 31 height 9
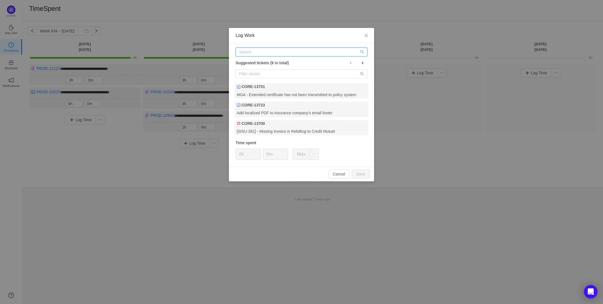
click at [250, 51] on input "text" at bounding box center [302, 51] width 132 height 9
paste input "CORE-13603"
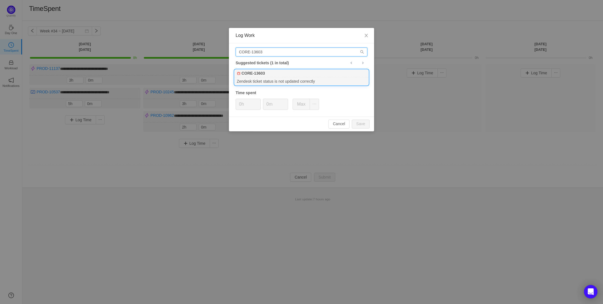
type input "CORE-13603"
click at [257, 73] on b "CORE-13603" at bounding box center [253, 73] width 23 height 6
click at [242, 105] on input "0h" at bounding box center [248, 104] width 25 height 11
click at [362, 124] on button "Save" at bounding box center [361, 124] width 18 height 9
type input "0h"
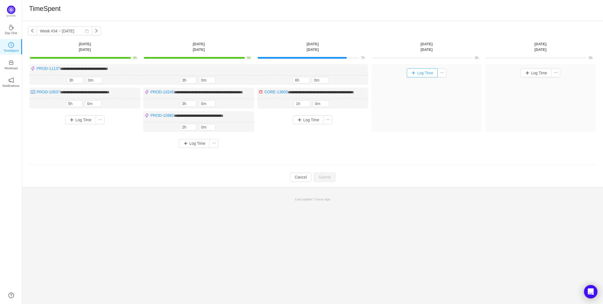
click at [422, 74] on button "Log Time" at bounding box center [422, 72] width 31 height 9
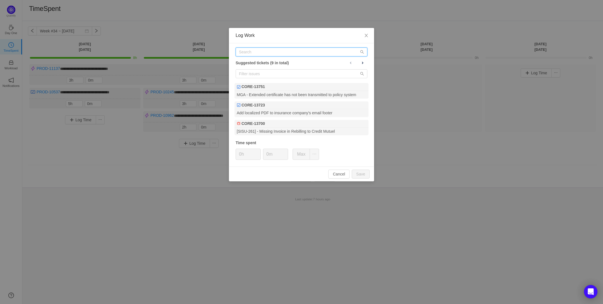
click at [246, 53] on input "text" at bounding box center [302, 51] width 132 height 9
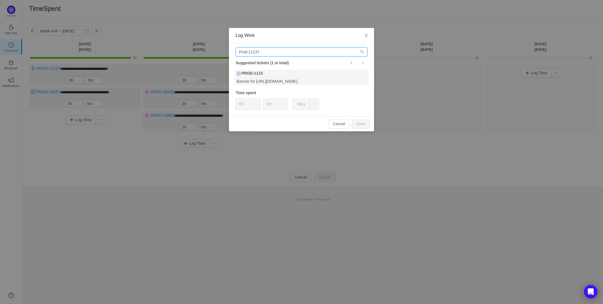
click at [247, 53] on input "Prod-11137" at bounding box center [302, 51] width 132 height 9
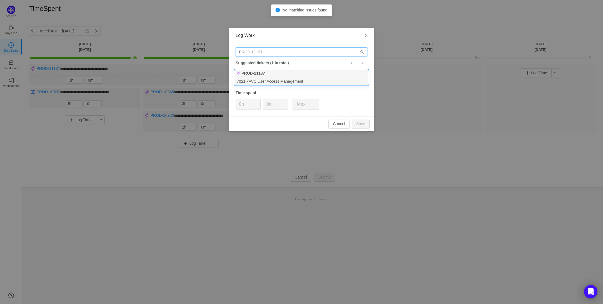
type input "PROD-11137"
click at [255, 73] on b "PROD-11137" at bounding box center [253, 73] width 23 height 6
click at [242, 106] on input "0h" at bounding box center [248, 104] width 25 height 11
click at [362, 123] on button "Save" at bounding box center [361, 124] width 18 height 9
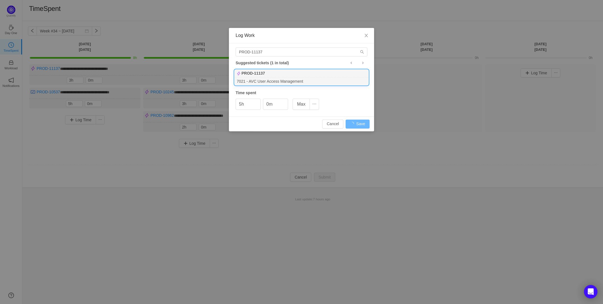
type input "0h"
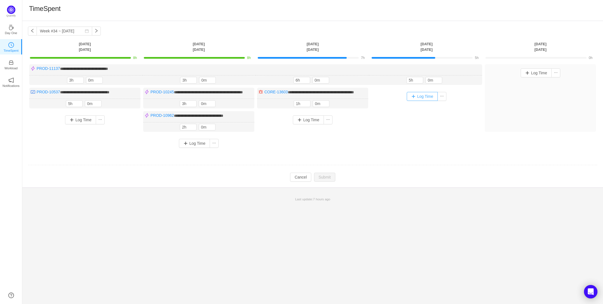
click at [422, 95] on button "Log Time" at bounding box center [422, 96] width 31 height 9
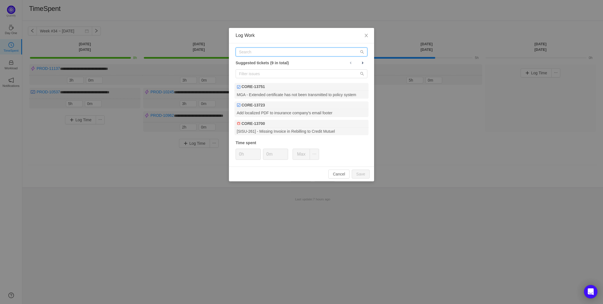
click at [247, 54] on input "text" at bounding box center [302, 51] width 132 height 9
paste input "PROD-10620"
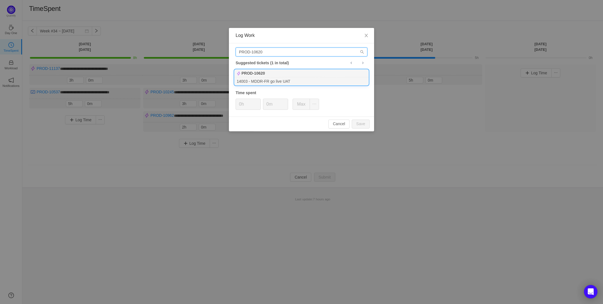
type input "PROD-10620"
click at [255, 78] on div "14003 - MDDR-FR go live UAT" at bounding box center [302, 81] width 134 height 8
click at [241, 105] on input "0h" at bounding box center [248, 104] width 25 height 11
type input "1h"
click at [268, 105] on input "0m" at bounding box center [275, 104] width 25 height 11
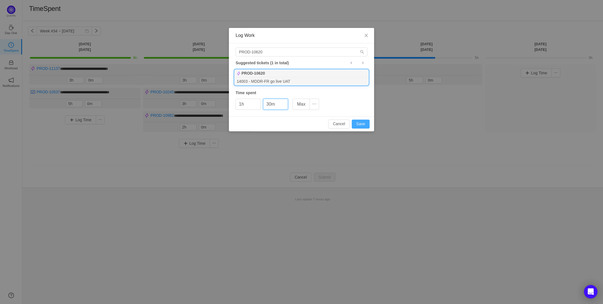
type input "30m"
click at [362, 125] on button "Save" at bounding box center [361, 124] width 18 height 9
type input "0h"
type input "0m"
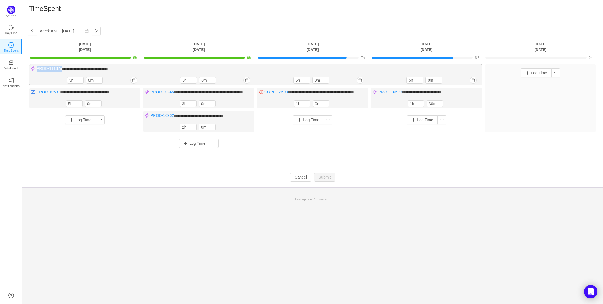
drag, startPoint x: 60, startPoint y: 68, endPoint x: 36, endPoint y: 69, distance: 24.3
click at [36, 69] on div "**********" at bounding box center [255, 74] width 453 height 21
copy div "PROD-11137 *"
click at [538, 74] on button "Log Time" at bounding box center [536, 72] width 31 height 9
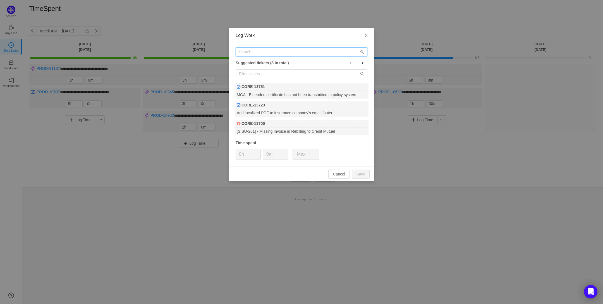
click at [245, 53] on input "text" at bounding box center [302, 51] width 132 height 9
paste input "PROD-11137"
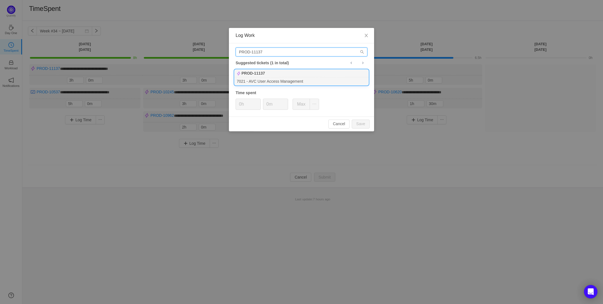
type input "PROD-11137"
click at [252, 79] on div "7021 - AVC User Access Management" at bounding box center [302, 81] width 134 height 8
click at [241, 104] on input "0h" at bounding box center [248, 104] width 25 height 11
click at [362, 125] on button "Save" at bounding box center [361, 124] width 18 height 9
type input "0h"
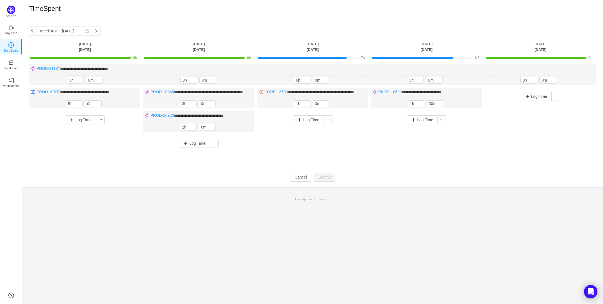
click at [107, 8] on div "TimeSpent" at bounding box center [312, 10] width 567 height 12
click at [92, 31] on button "button" at bounding box center [96, 31] width 9 height 9
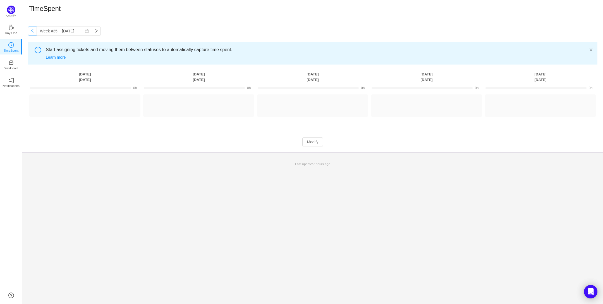
click at [31, 35] on button "button" at bounding box center [32, 31] width 9 height 9
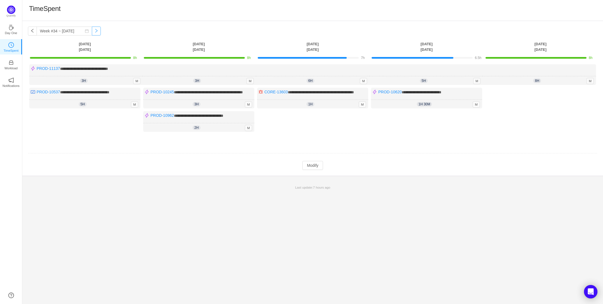
click at [92, 32] on button "button" at bounding box center [96, 31] width 9 height 9
type input "Week #35 ~ [DATE]"
